Goal: Information Seeking & Learning: Check status

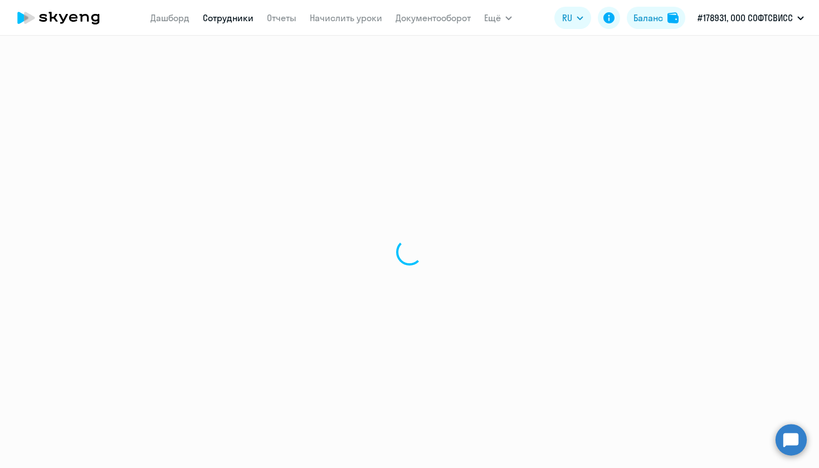
select select "30"
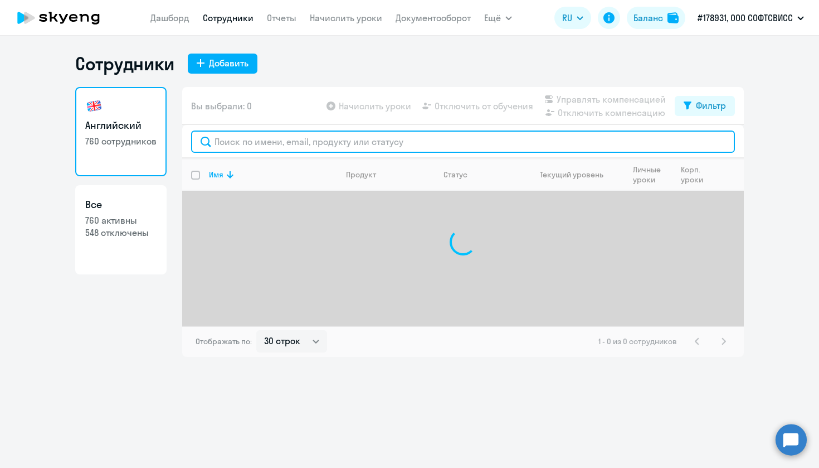
click at [340, 133] on input "text" at bounding box center [463, 141] width 544 height 22
paste input "Bindziukova"
type input "Bindziukova"
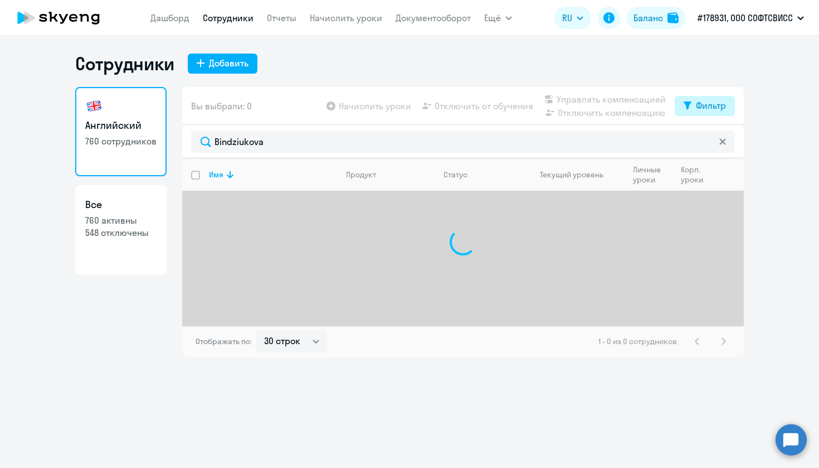
click at [727, 102] on button "Фильтр" at bounding box center [705, 106] width 60 height 20
click at [718, 146] on span at bounding box center [716, 142] width 19 height 11
click at [707, 142] on input "checkbox" at bounding box center [707, 142] width 1 height 1
checkbox input "true"
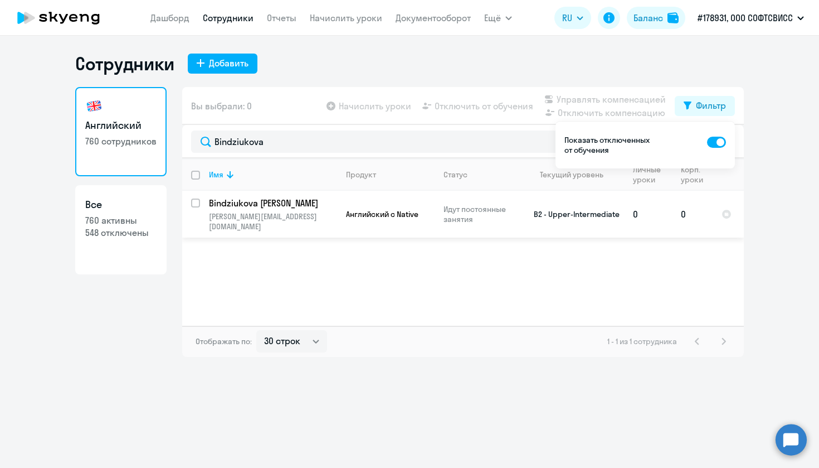
click at [264, 202] on p "Bindziukova [PERSON_NAME]" at bounding box center [272, 203] width 126 height 12
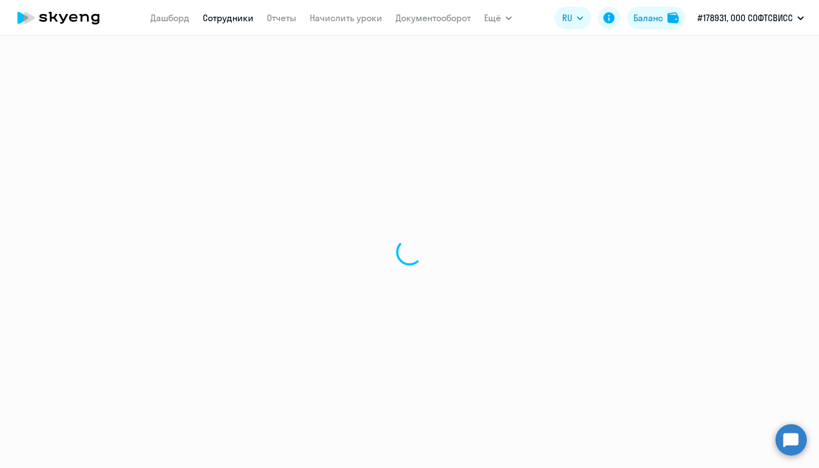
select select "english"
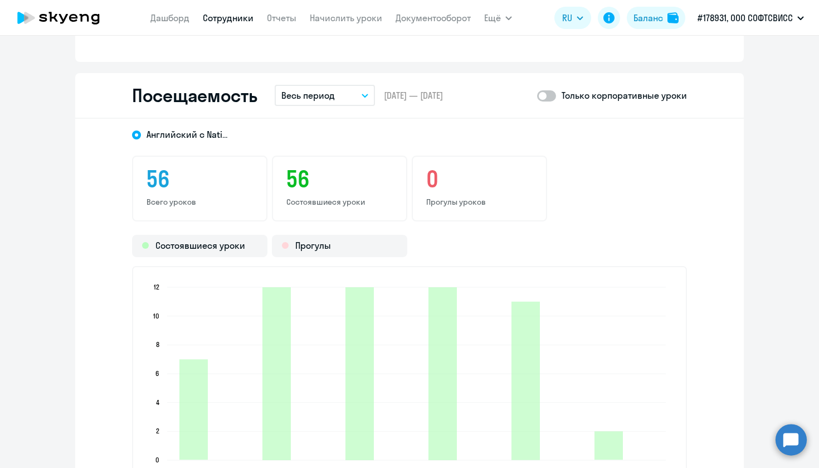
scroll to position [1411, 0]
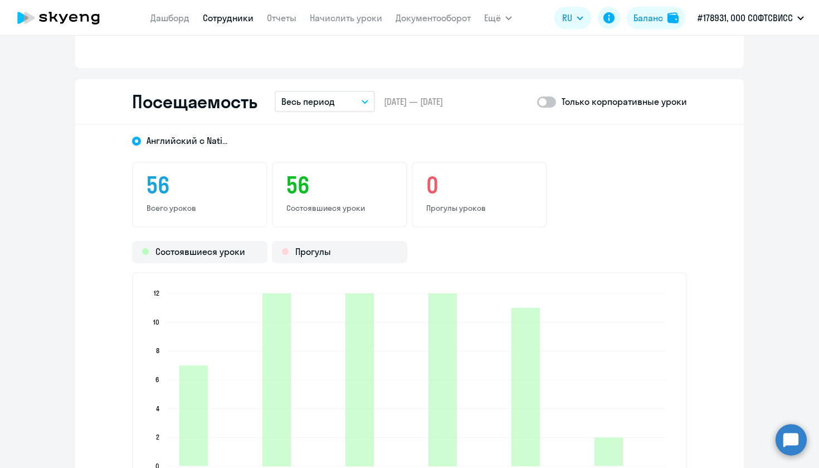
click at [339, 99] on button "Весь период" at bounding box center [325, 101] width 100 height 21
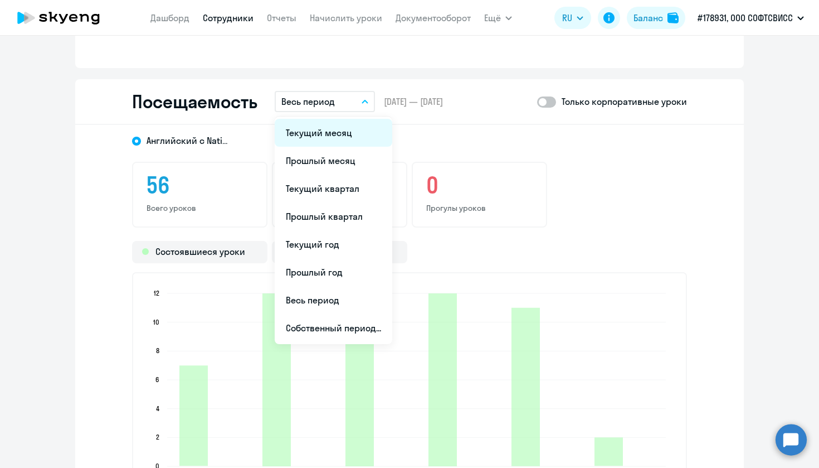
click at [339, 132] on li "Текущий месяц" at bounding box center [334, 133] width 118 height 28
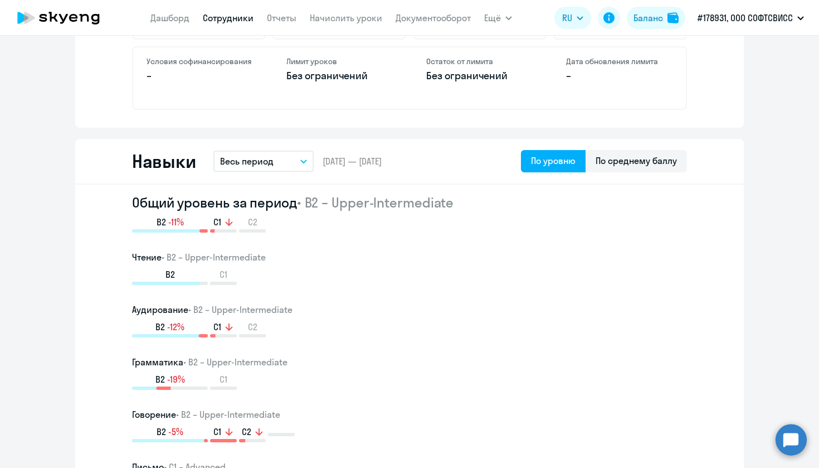
scroll to position [197, 0]
